Goal: Task Accomplishment & Management: Manage account settings

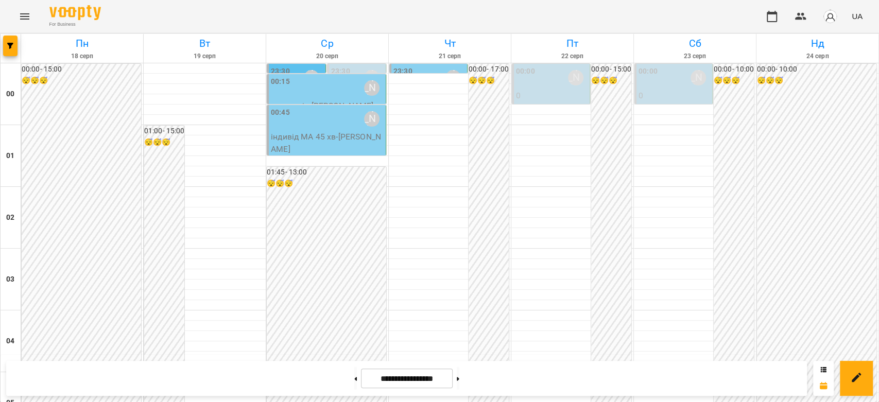
scroll to position [1019, 0]
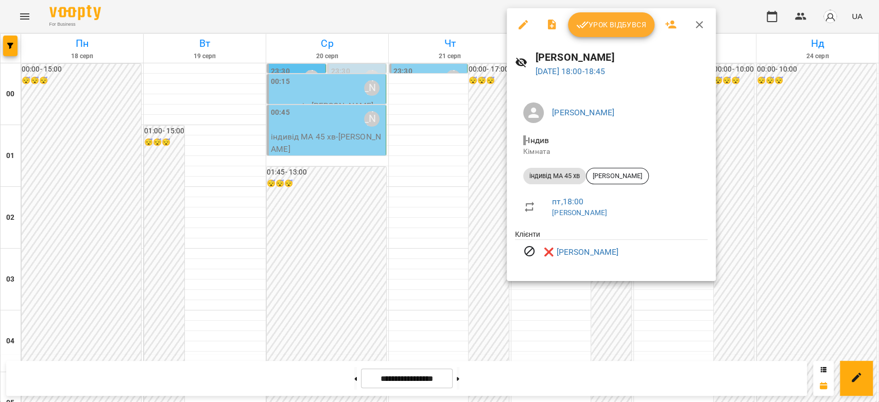
click at [436, 203] on div at bounding box center [439, 201] width 879 height 402
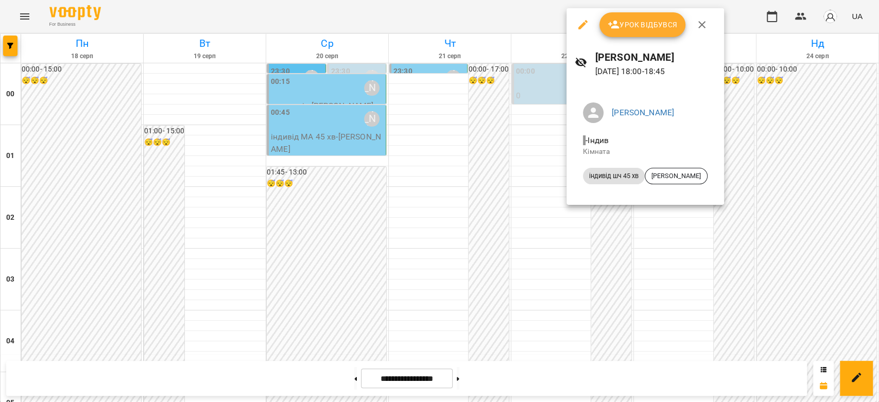
click at [517, 195] on div at bounding box center [439, 201] width 879 height 402
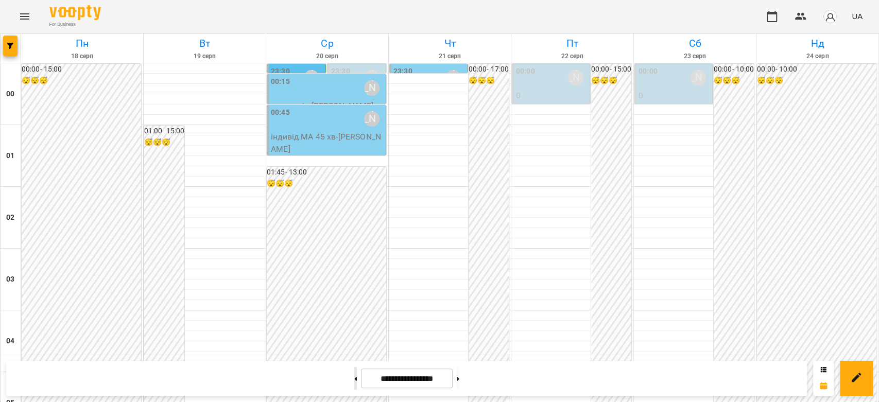
click at [354, 383] on button at bounding box center [355, 378] width 3 height 23
type input "**********"
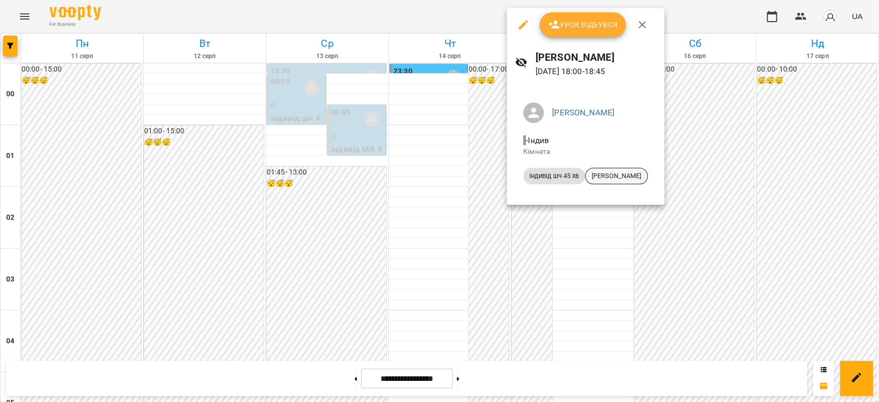
click at [611, 177] on span "[PERSON_NAME]" at bounding box center [617, 176] width 62 height 9
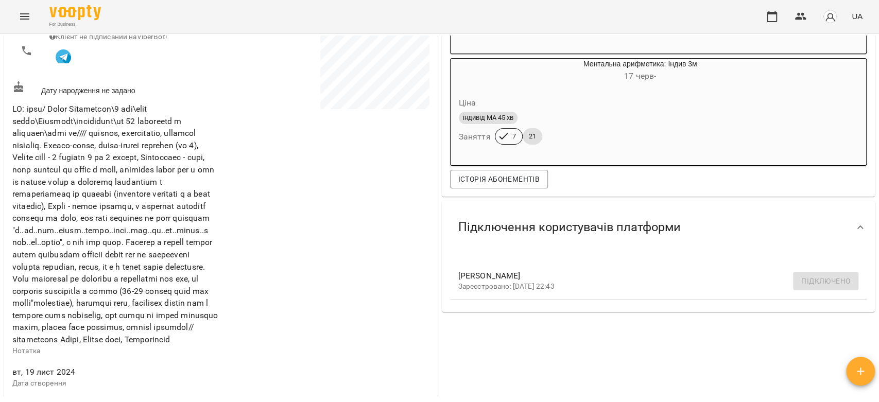
scroll to position [229, 0]
drag, startPoint x: 98, startPoint y: 315, endPoint x: 135, endPoint y: 316, distance: 36.6
click at [135, 316] on span at bounding box center [115, 224] width 206 height 241
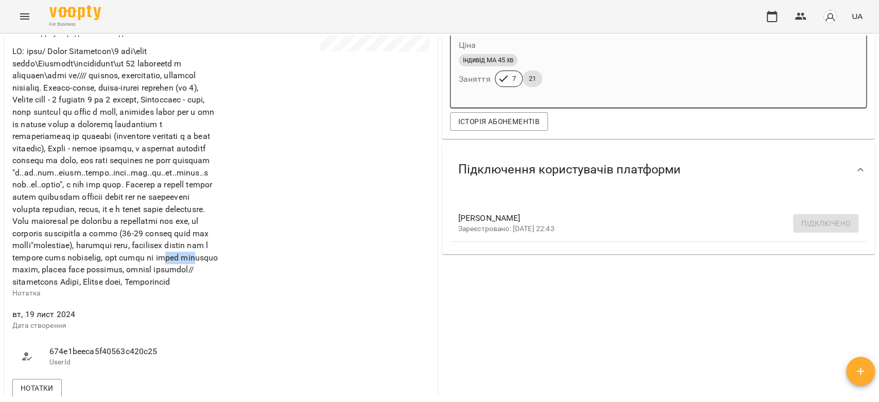
drag, startPoint x: 115, startPoint y: 283, endPoint x: 147, endPoint y: 283, distance: 31.9
click at [147, 283] on span at bounding box center [115, 166] width 206 height 241
drag, startPoint x: 27, startPoint y: 295, endPoint x: 157, endPoint y: 295, distance: 129.8
click at [157, 287] on span at bounding box center [115, 166] width 206 height 241
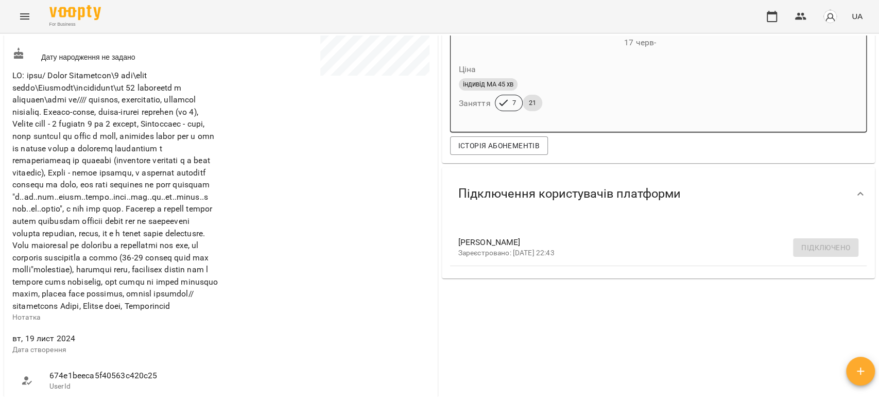
scroll to position [457, 0]
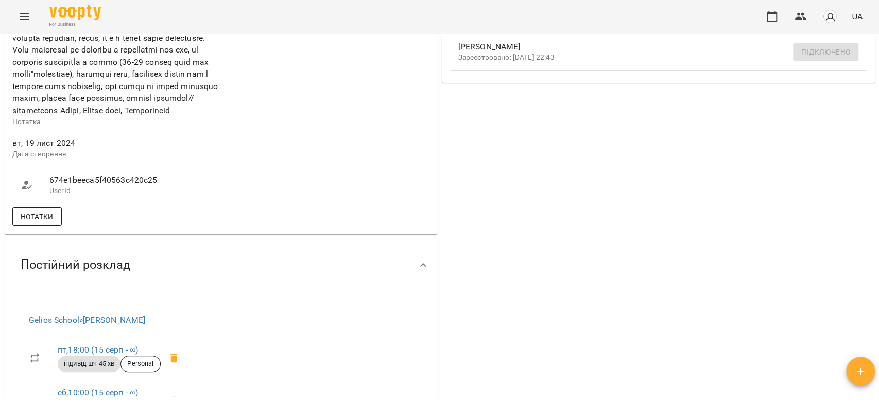
click at [48, 223] on span "Нотатки" at bounding box center [37, 217] width 33 height 12
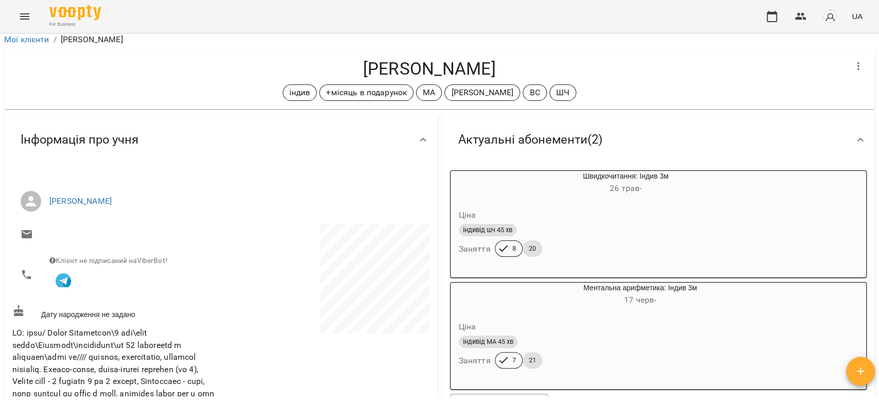
scroll to position [0, 0]
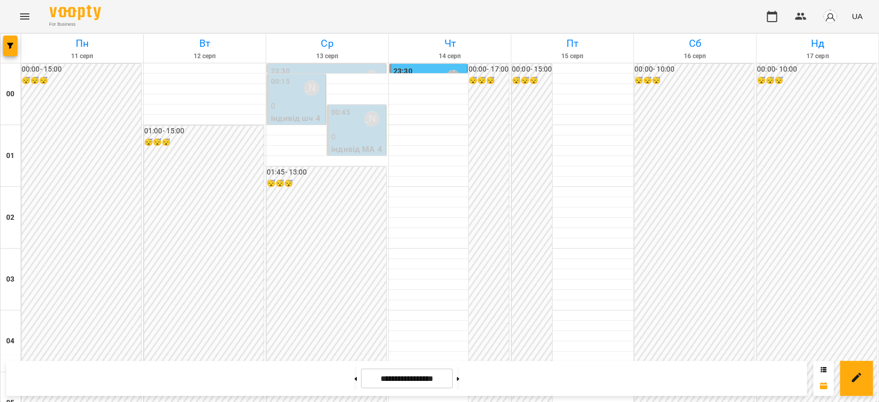
scroll to position [858, 0]
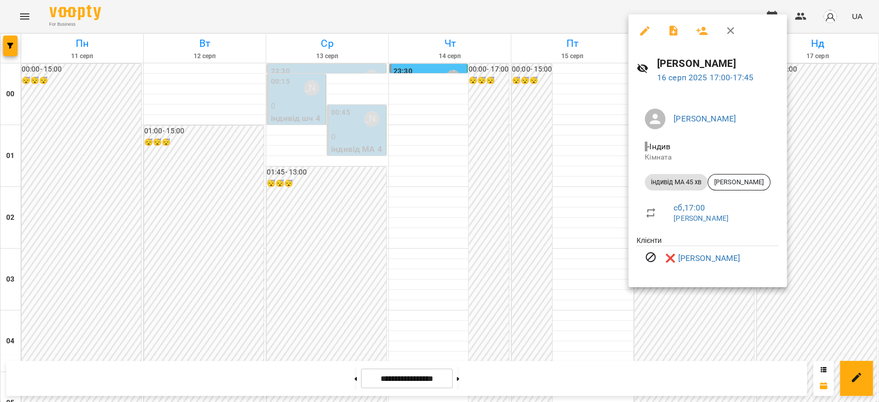
click at [563, 268] on div at bounding box center [439, 201] width 879 height 402
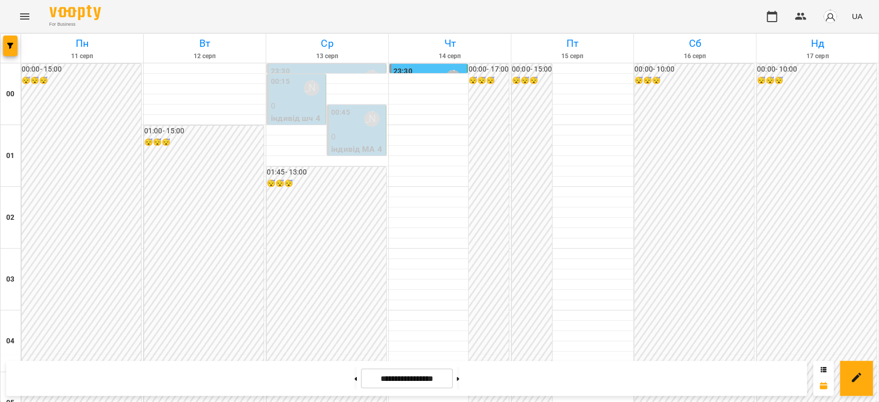
scroll to position [1087, 0]
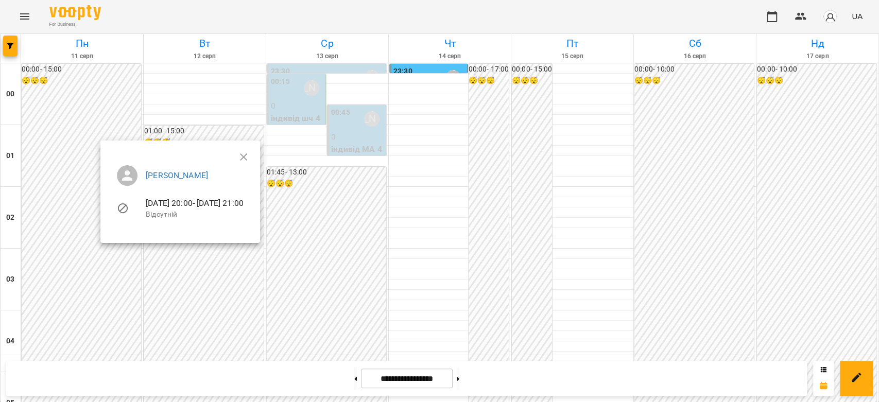
click at [219, 253] on div at bounding box center [439, 201] width 879 height 402
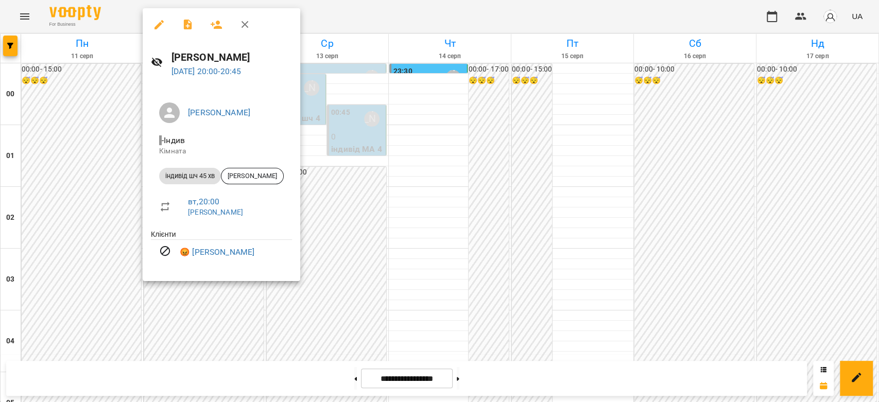
click at [391, 231] on div at bounding box center [439, 201] width 879 height 402
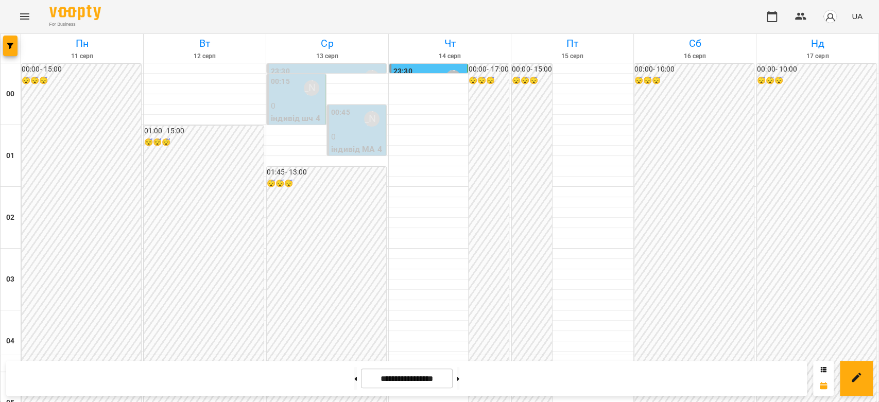
scroll to position [1191, 0]
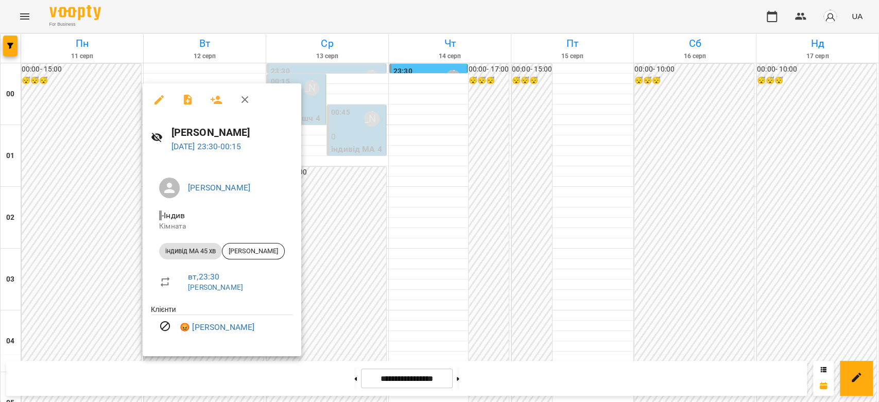
click at [400, 295] on div at bounding box center [439, 201] width 879 height 402
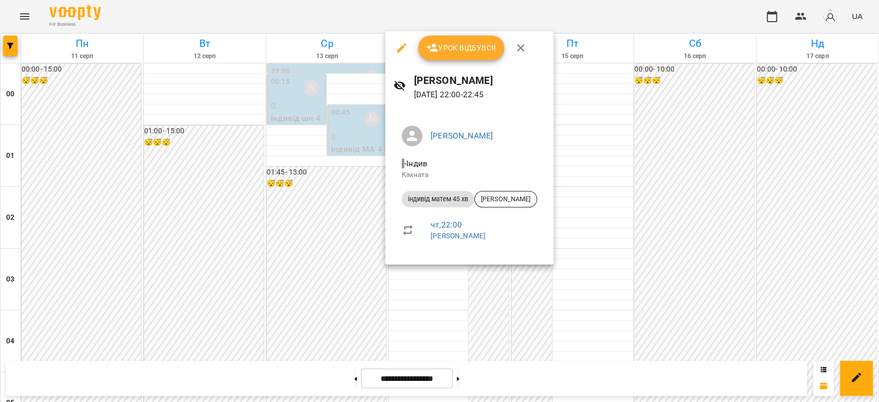
click at [313, 254] on div at bounding box center [439, 201] width 879 height 402
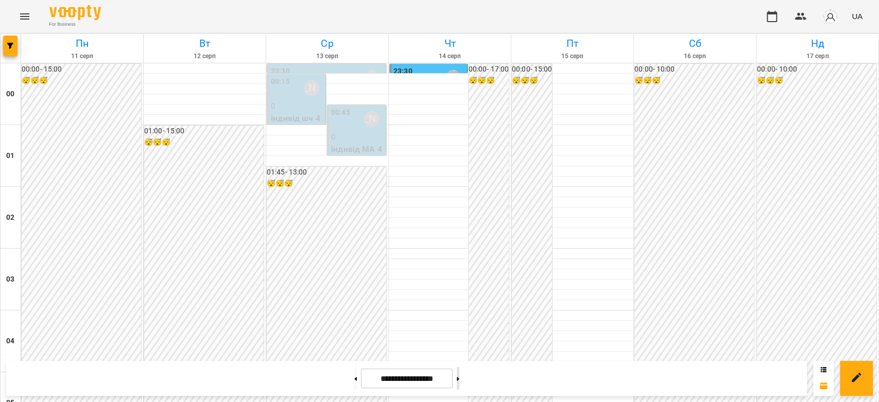
click at [459, 373] on button at bounding box center [458, 378] width 3 height 23
type input "**********"
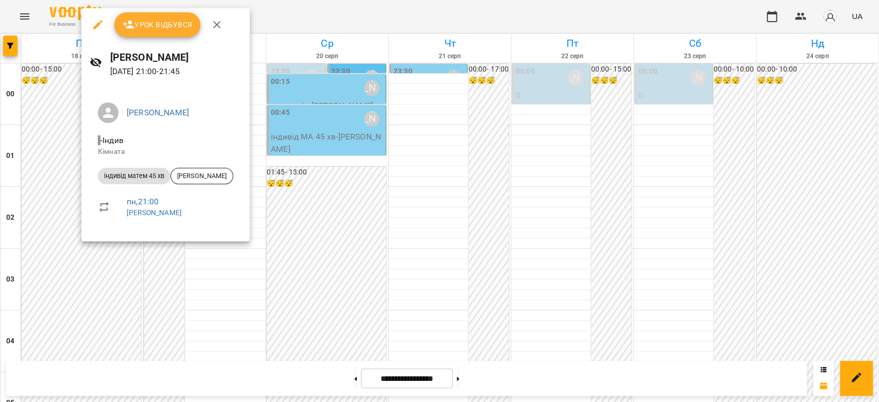
click at [60, 190] on div at bounding box center [439, 201] width 879 height 402
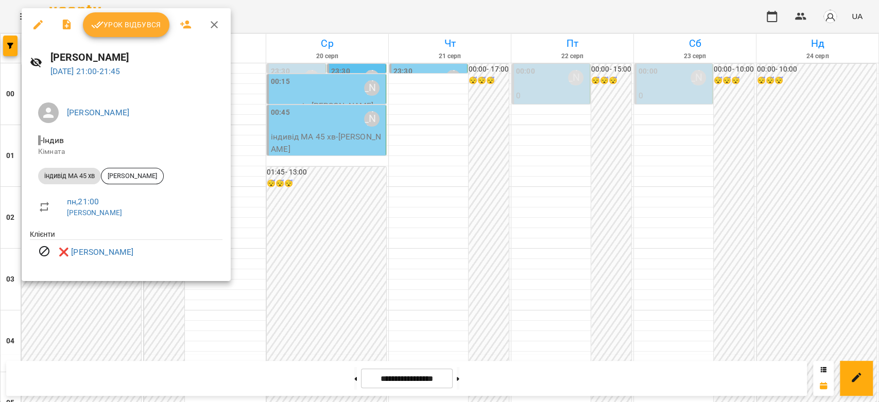
click at [318, 190] on div at bounding box center [439, 201] width 879 height 402
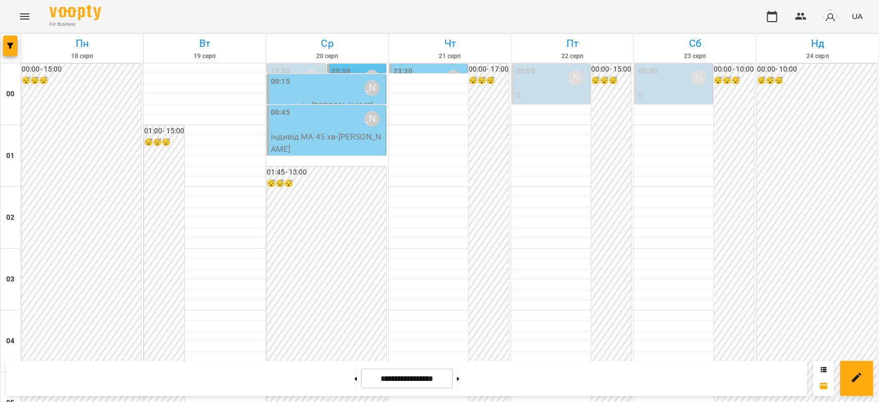
scroll to position [1076, 0]
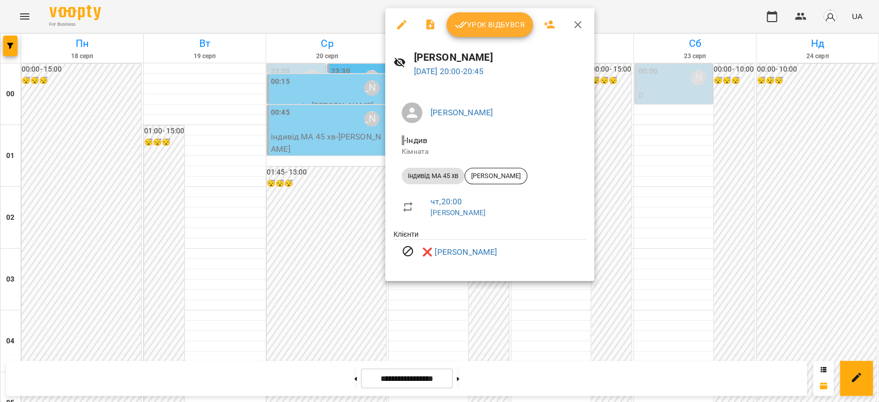
click at [326, 247] on div at bounding box center [439, 201] width 879 height 402
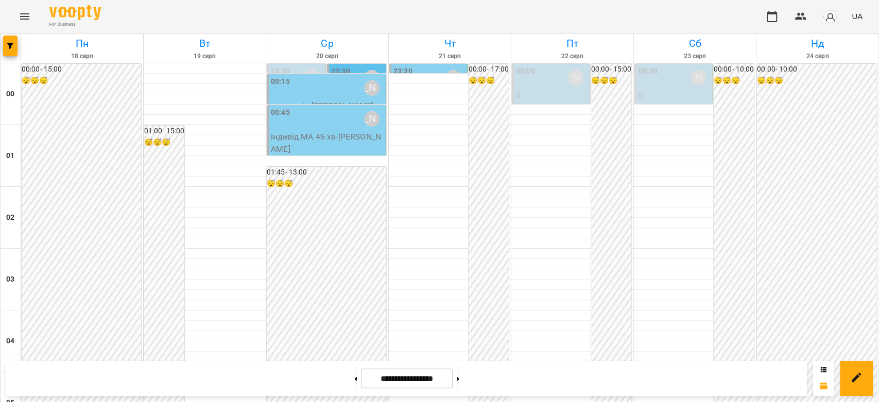
scroll to position [1191, 0]
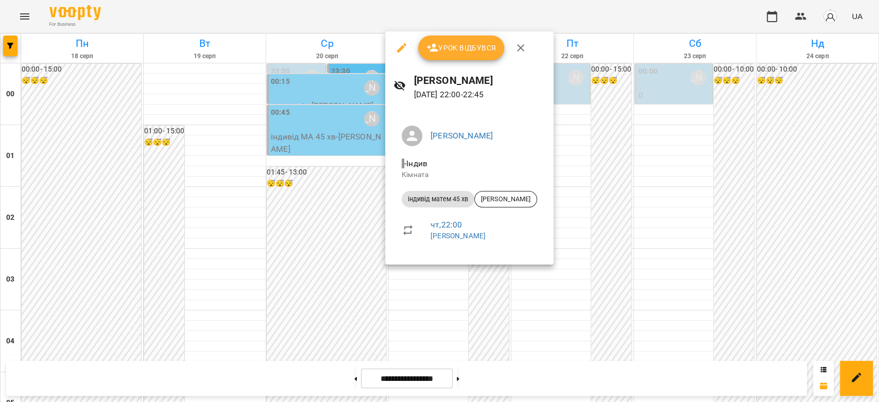
click at [267, 285] on div at bounding box center [439, 201] width 879 height 402
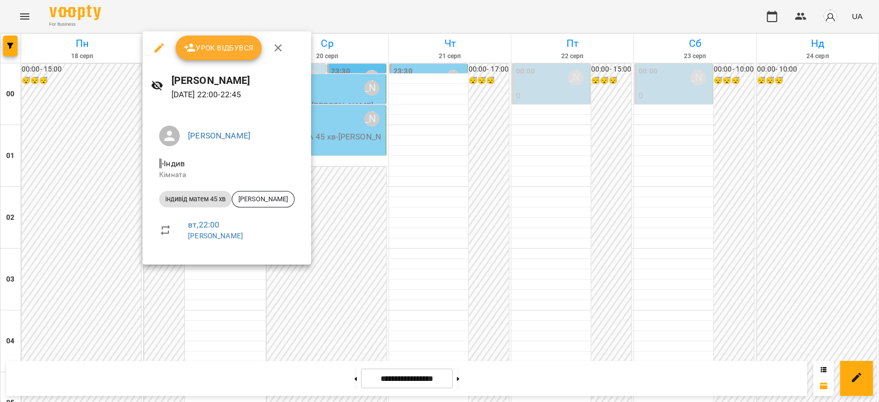
click at [493, 252] on div at bounding box center [439, 201] width 879 height 402
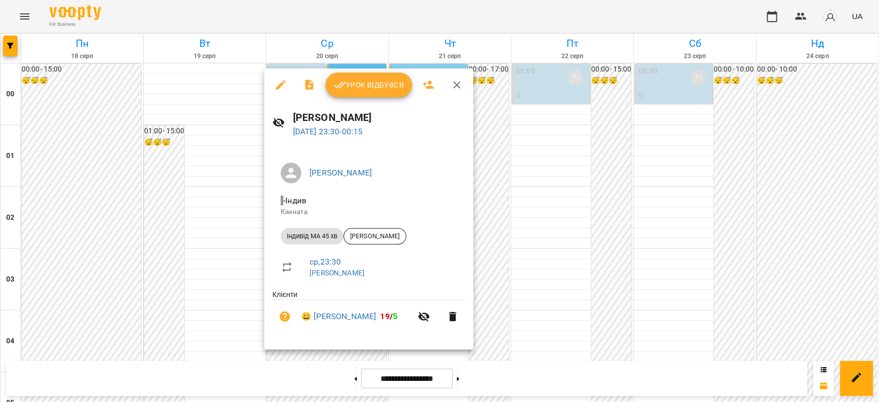
click at [233, 292] on div at bounding box center [439, 201] width 879 height 402
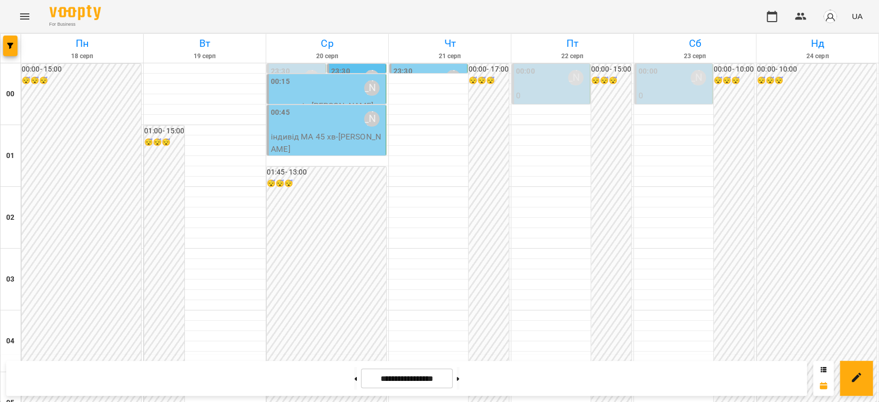
scroll to position [1076, 0]
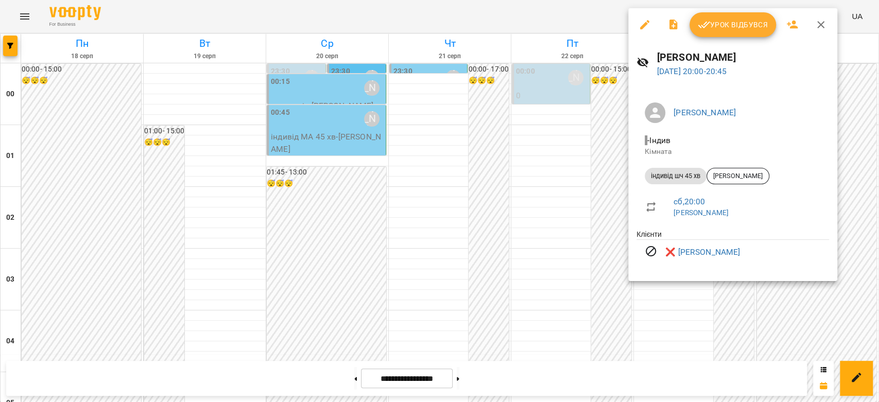
click at [524, 237] on div at bounding box center [439, 201] width 879 height 402
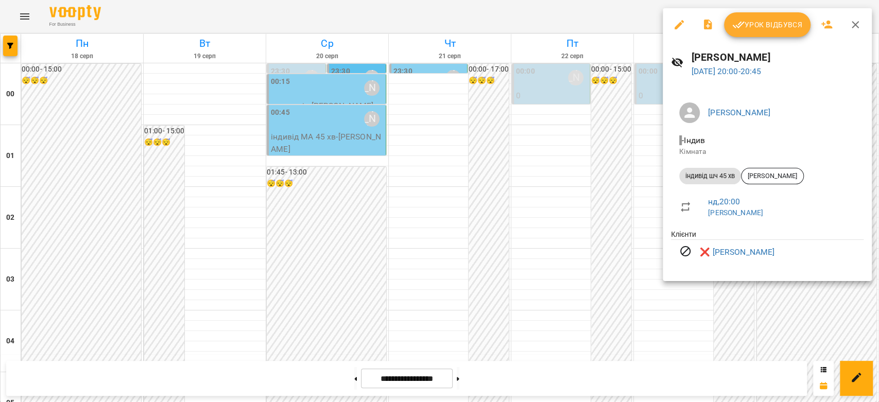
click at [516, 230] on div at bounding box center [439, 201] width 879 height 402
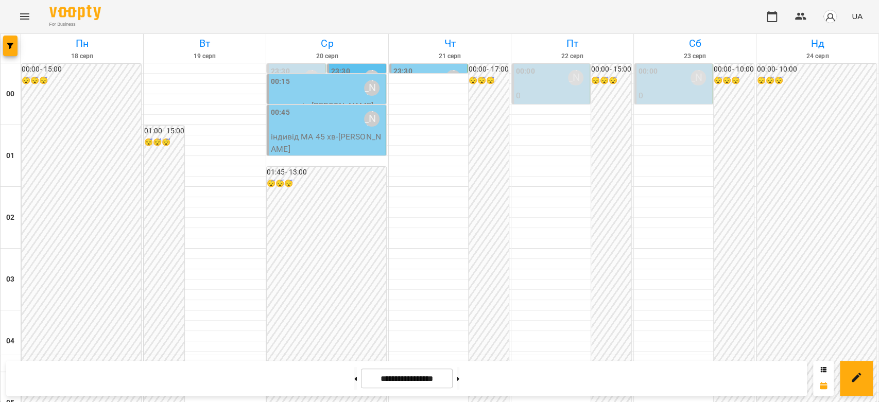
scroll to position [504, 0]
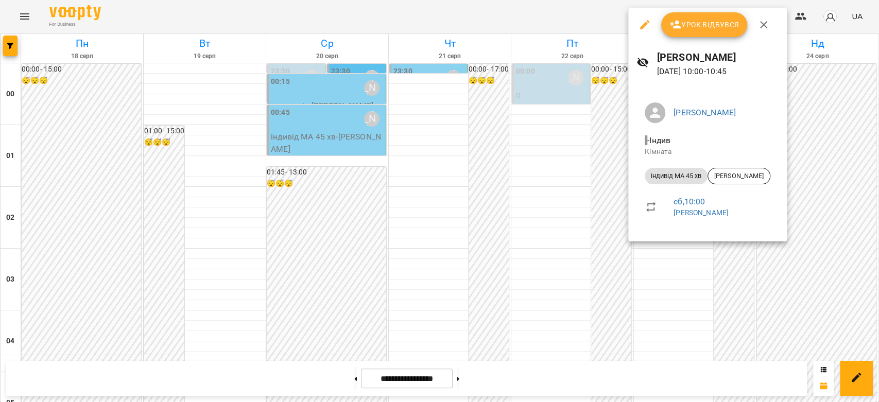
click at [574, 244] on div at bounding box center [439, 201] width 879 height 402
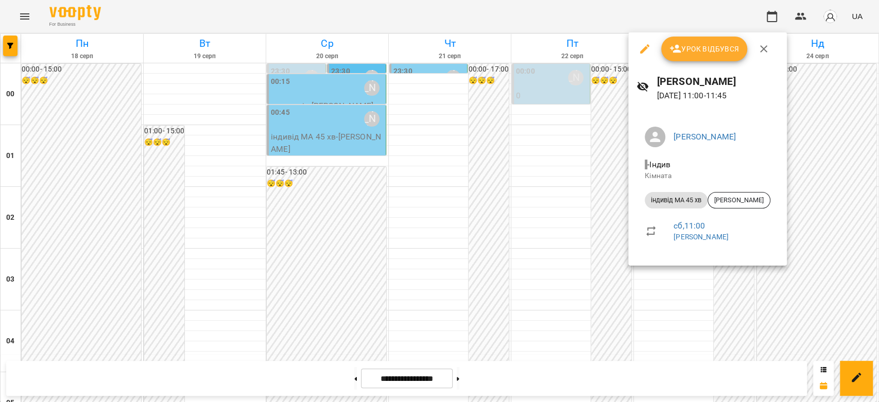
click at [543, 264] on div at bounding box center [439, 201] width 879 height 402
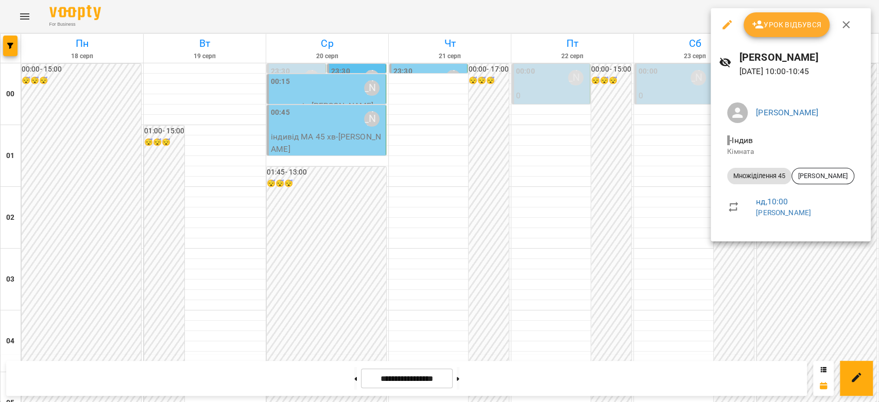
click at [567, 237] on div at bounding box center [439, 201] width 879 height 402
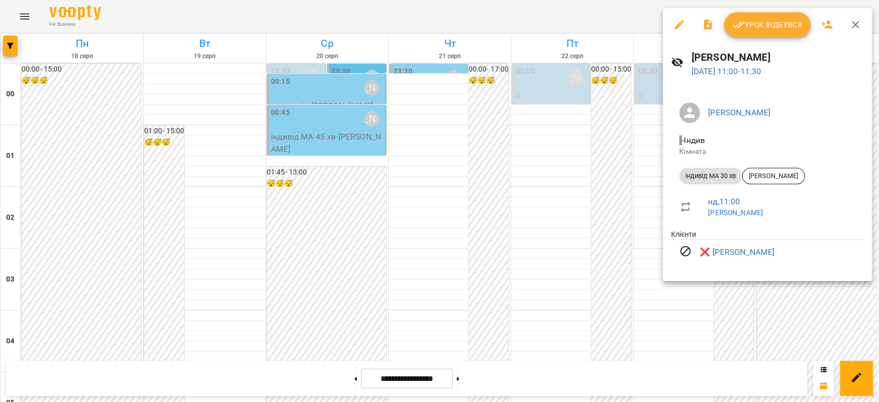
click at [609, 255] on div at bounding box center [439, 201] width 879 height 402
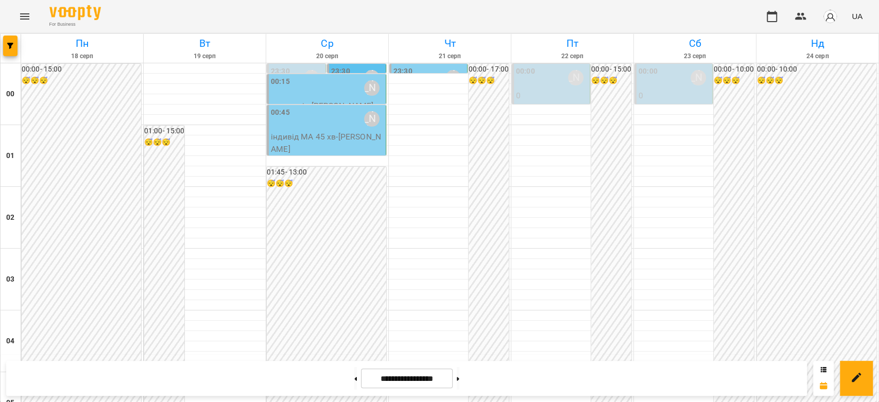
scroll to position [618, 0]
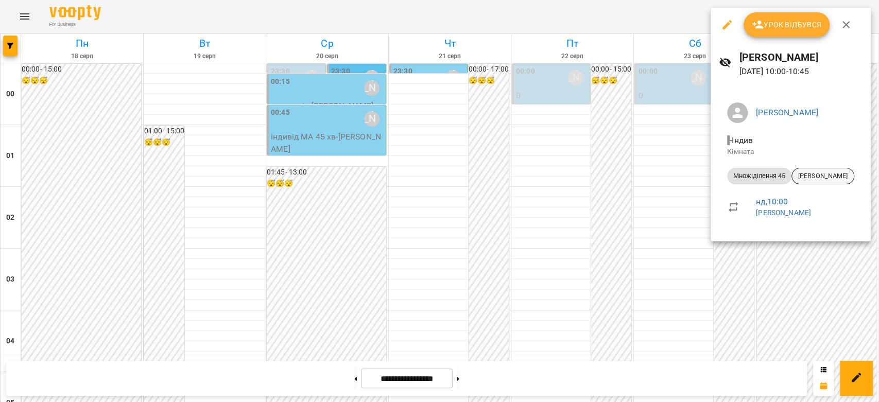
click at [816, 181] on div "[PERSON_NAME]" at bounding box center [823, 176] width 63 height 16
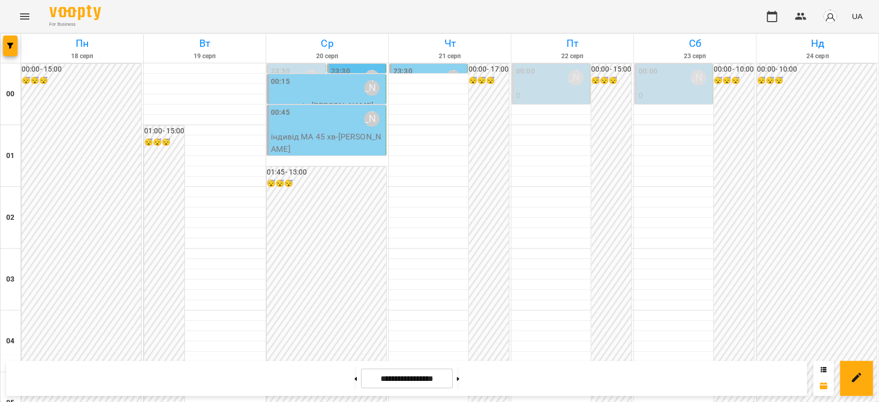
scroll to position [1030, 0]
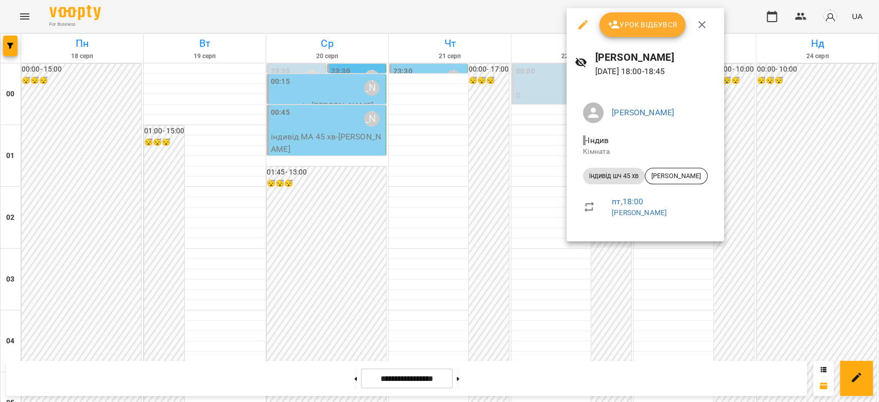
click at [502, 196] on div at bounding box center [439, 201] width 879 height 402
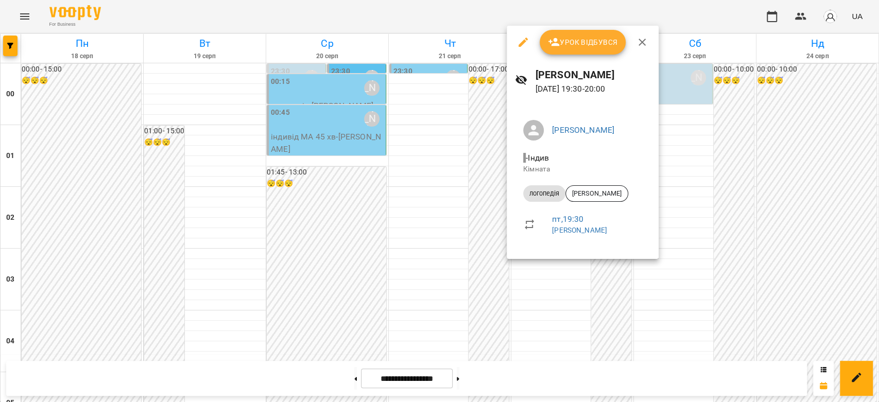
click at [499, 290] on div at bounding box center [439, 201] width 879 height 402
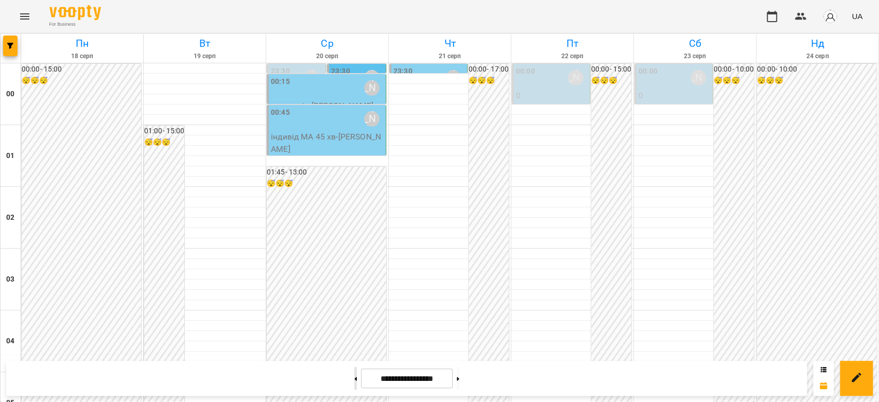
click at [354, 382] on button at bounding box center [355, 378] width 3 height 23
type input "**********"
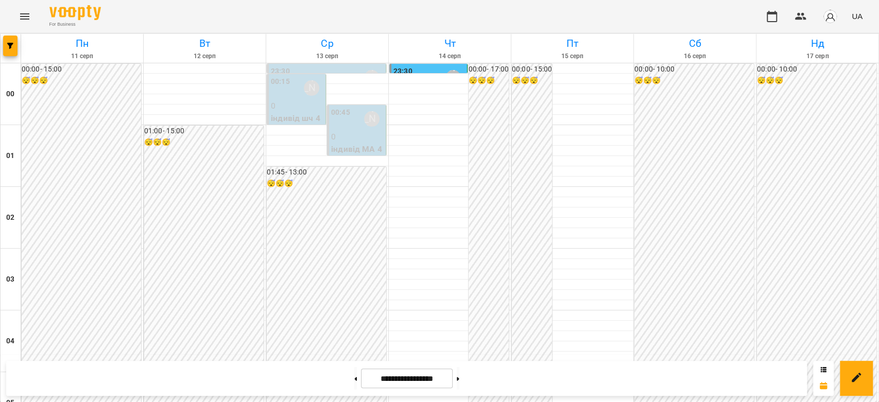
scroll to position [1133, 0]
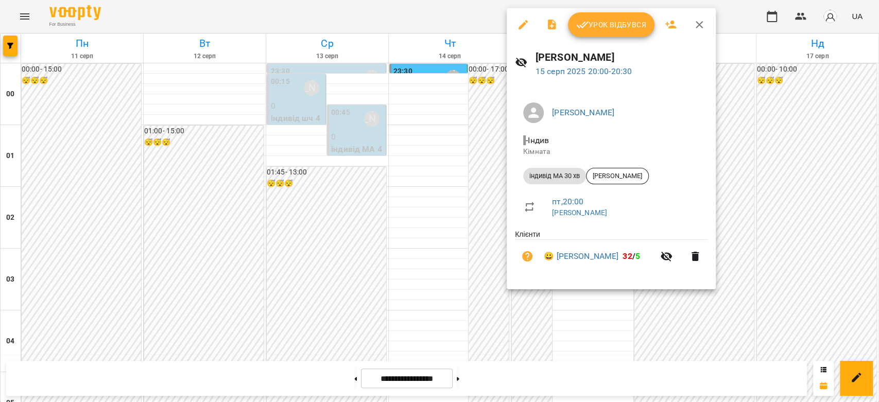
click at [451, 191] on div at bounding box center [439, 201] width 879 height 402
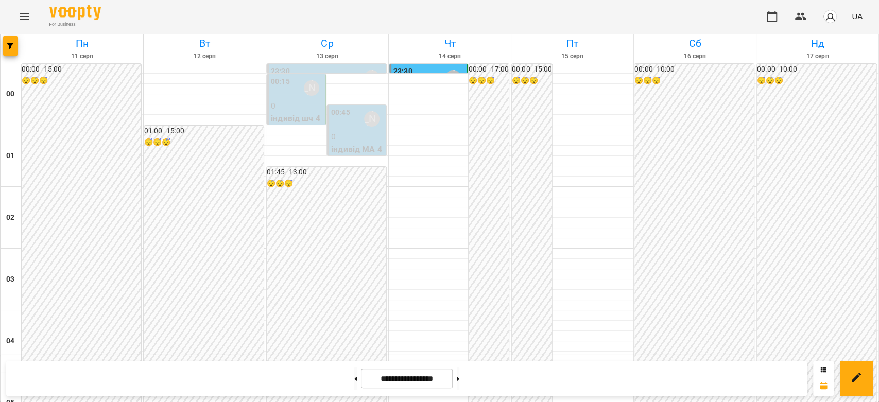
scroll to position [1191, 0]
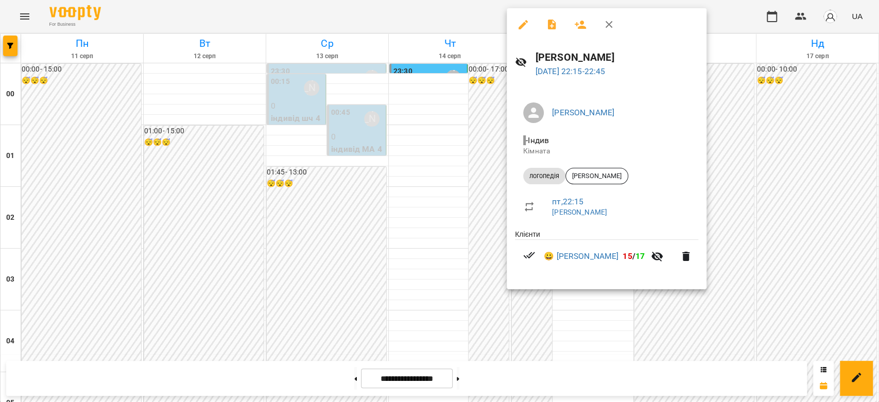
click at [417, 264] on div at bounding box center [439, 201] width 879 height 402
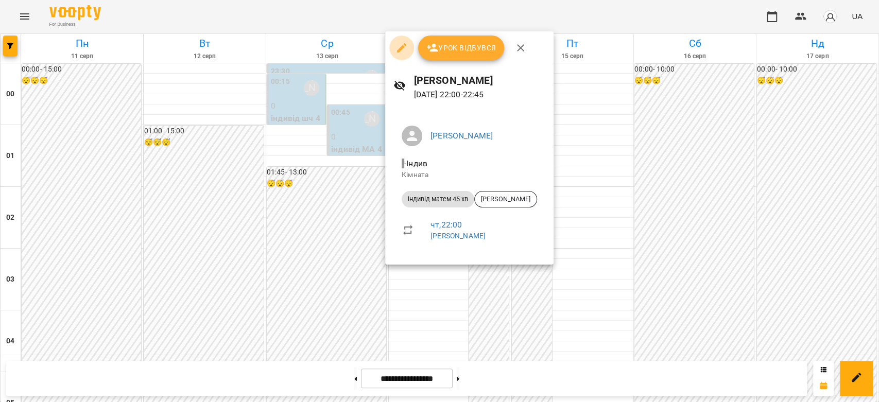
click at [404, 49] on icon "button" at bounding box center [402, 48] width 12 height 12
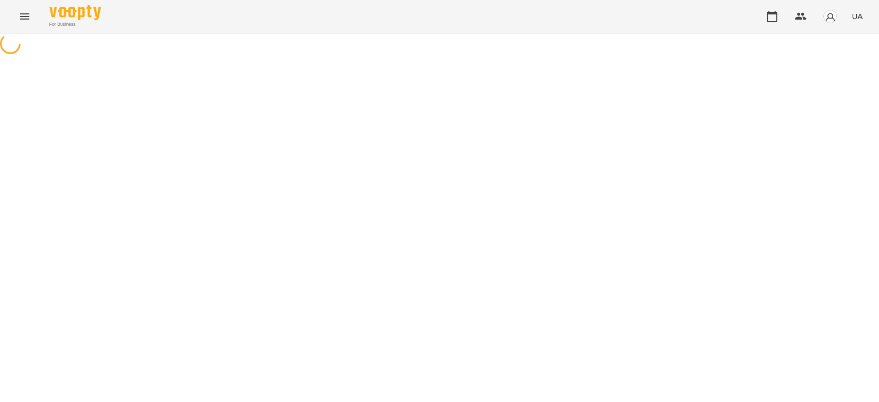
select select "**********"
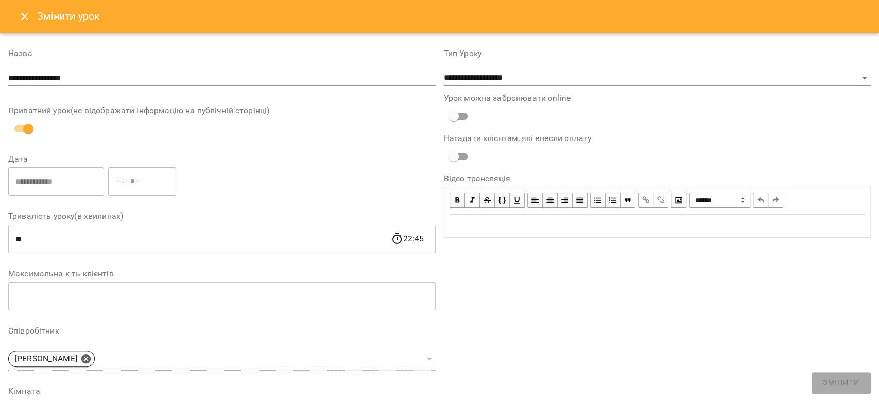
click at [12, 20] on button "Close" at bounding box center [24, 16] width 25 height 25
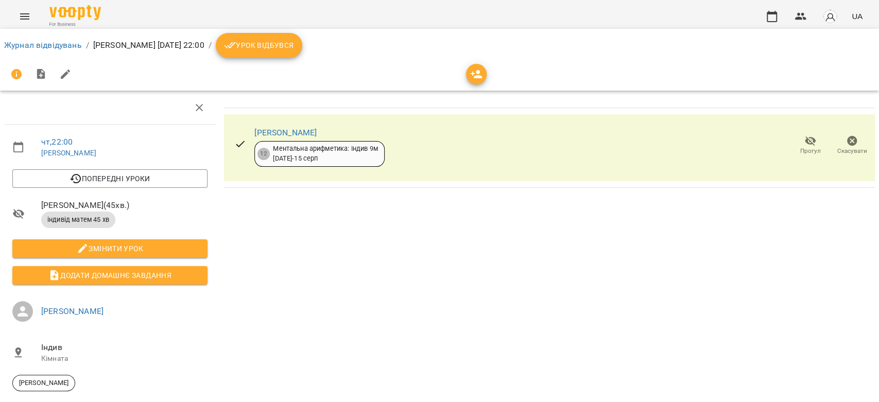
click at [837, 142] on span "Скасувати" at bounding box center [851, 145] width 29 height 21
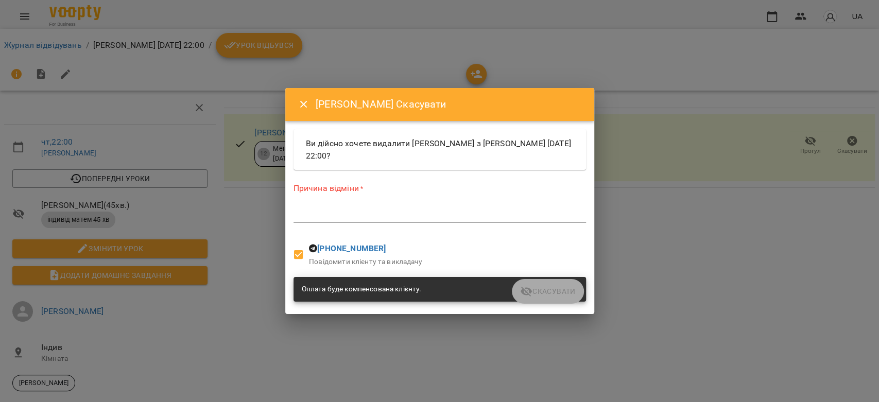
click at [421, 213] on textarea at bounding box center [440, 215] width 293 height 10
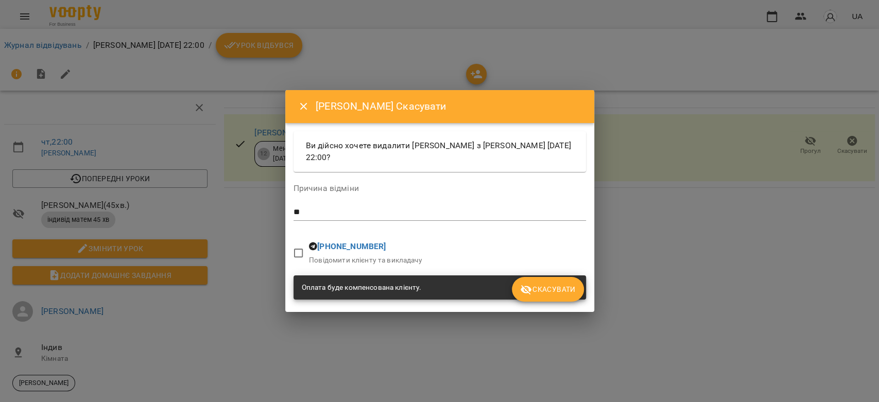
click at [551, 287] on span "Скасувати" at bounding box center [547, 289] width 55 height 12
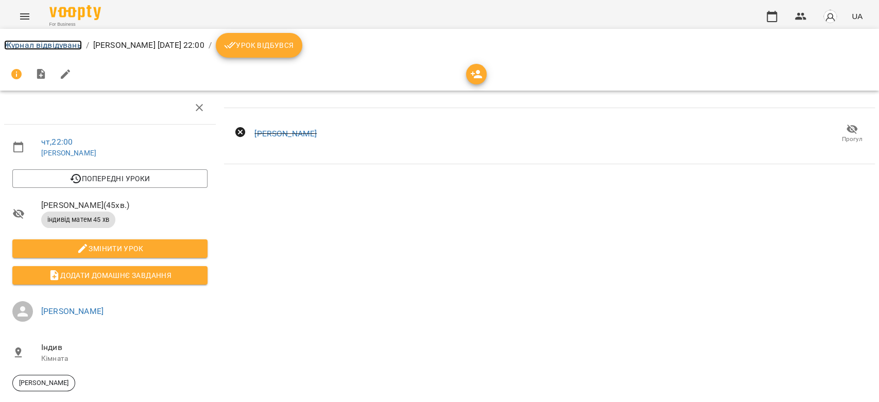
click at [64, 42] on link "Журнал відвідувань" at bounding box center [43, 45] width 78 height 10
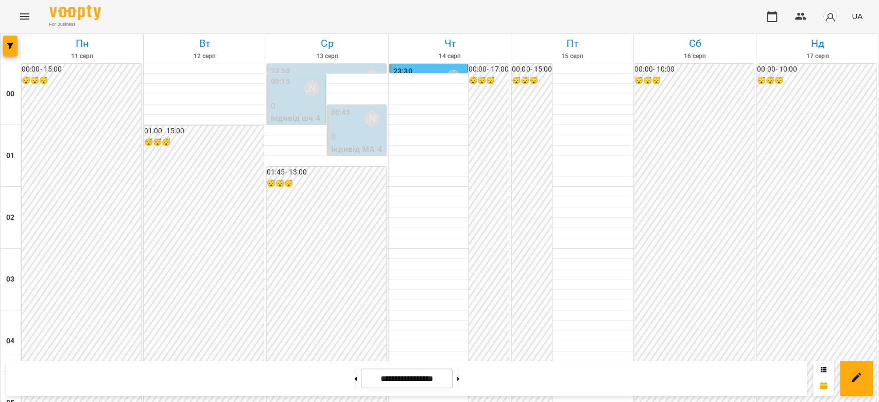
scroll to position [847, 0]
